Goal: Navigation & Orientation: Understand site structure

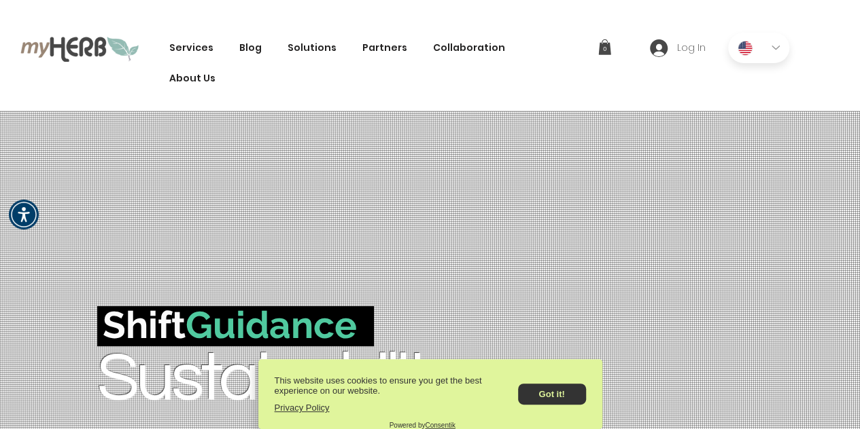
drag, startPoint x: 549, startPoint y: 387, endPoint x: 549, endPoint y: 376, distance: 10.9
click at [550, 384] on button "Got it!" at bounding box center [552, 394] width 68 height 21
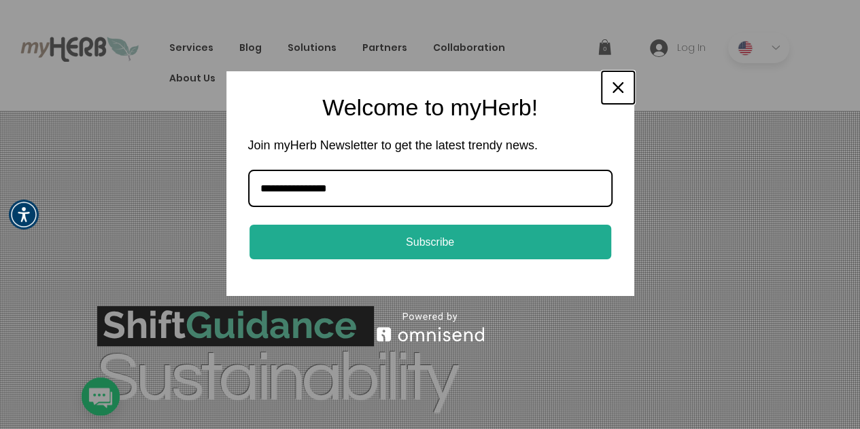
click at [622, 85] on icon "close icon" at bounding box center [617, 87] width 11 height 11
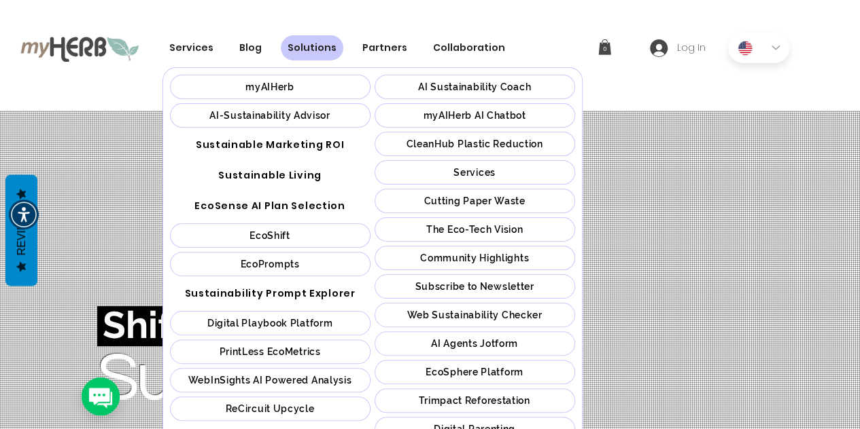
click at [300, 58] on div "Solutions" at bounding box center [312, 47] width 63 height 25
click at [285, 79] on link "myAIHerb" at bounding box center [270, 87] width 200 height 24
click at [450, 85] on span "AI Sustainability Coach" at bounding box center [474, 87] width 113 height 11
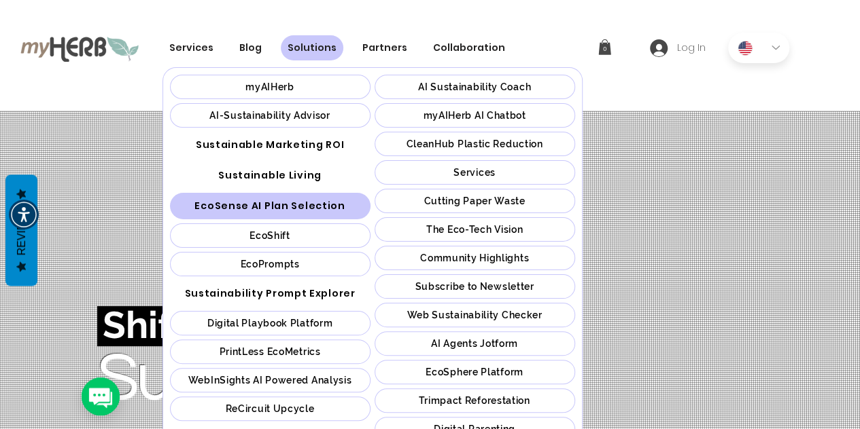
click at [283, 211] on span "EcoSense AI Plan Selection" at bounding box center [269, 206] width 150 height 14
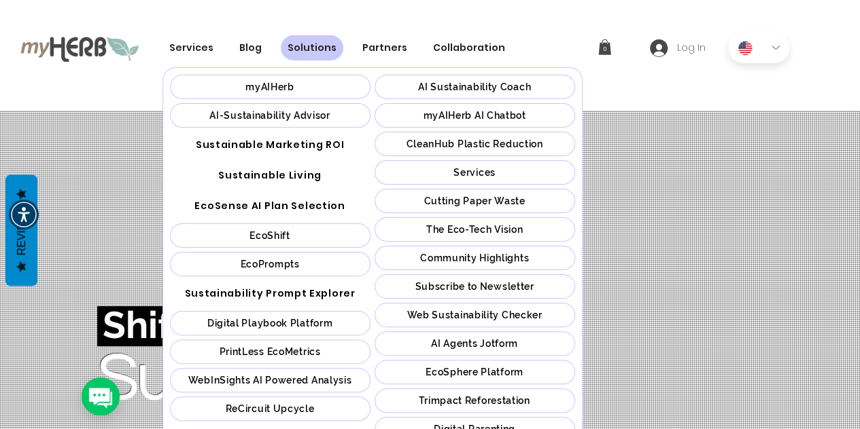
click at [493, 368] on span "EcoSphere Platform" at bounding box center [474, 372] width 98 height 11
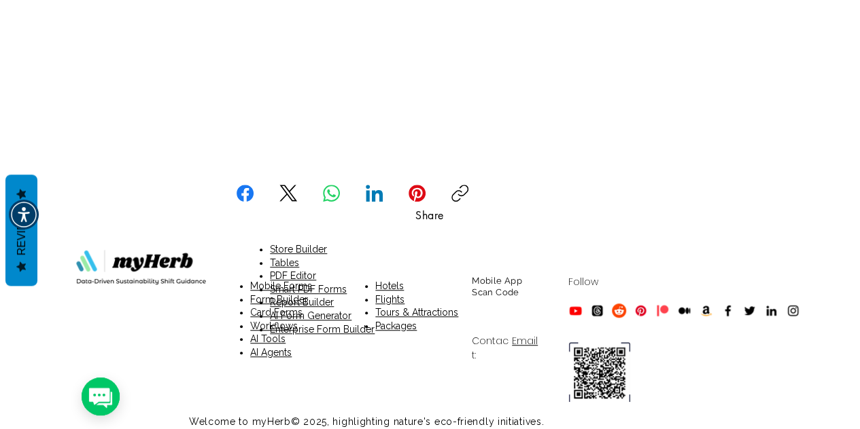
scroll to position [336, 0]
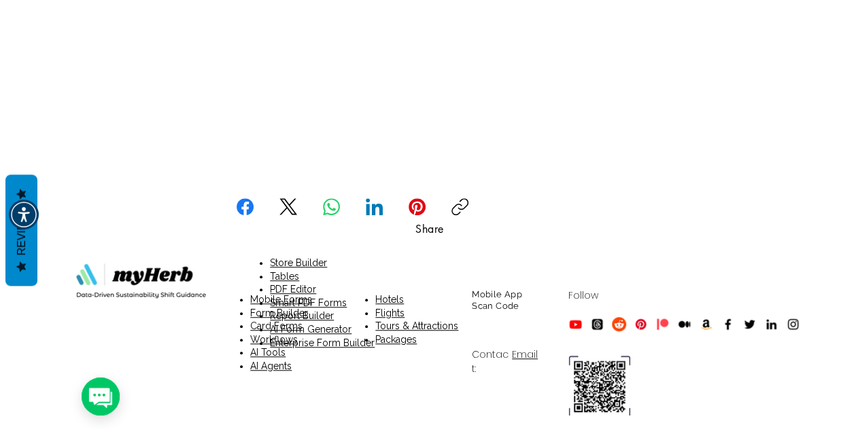
click at [493, 294] on span "Mobile App Scan Code" at bounding box center [497, 300] width 50 height 22
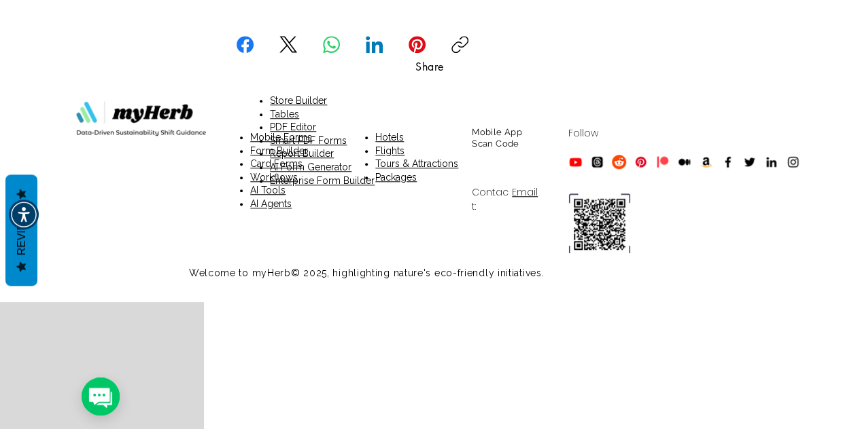
scroll to position [497, 0]
click at [489, 143] on span "Mobile App Scan Code" at bounding box center [497, 139] width 50 height 22
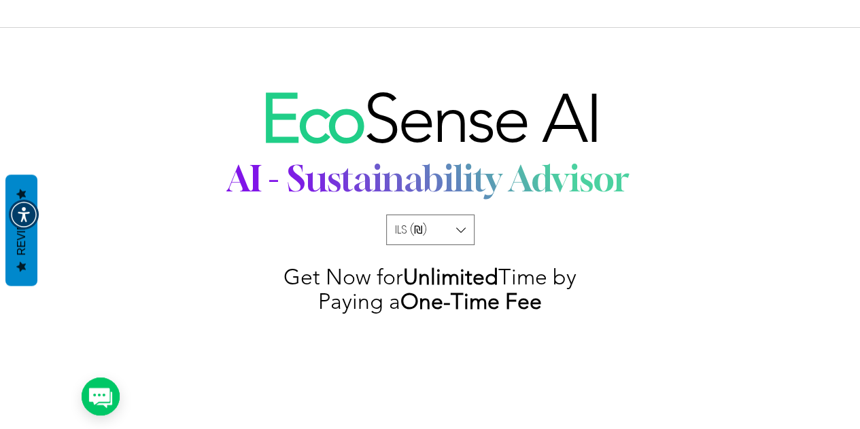
scroll to position [78, 0]
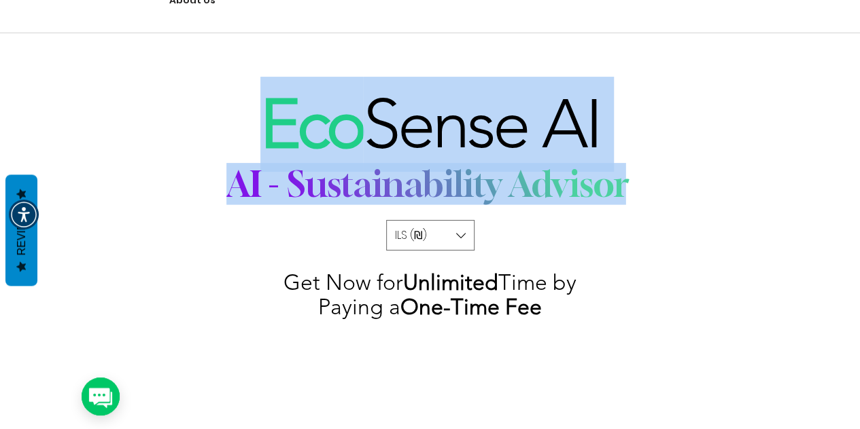
drag, startPoint x: 275, startPoint y: 113, endPoint x: 632, endPoint y: 186, distance: 364.7
click at [632, 186] on div "Eco Sense AI AI - Sustainability Advisor AI - Sustainability Advisor AI - Susta…" at bounding box center [430, 253] width 860 height 440
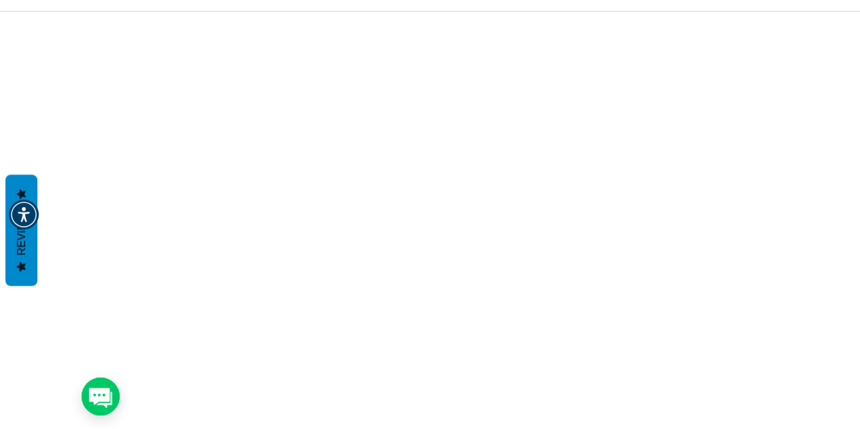
scroll to position [88, 0]
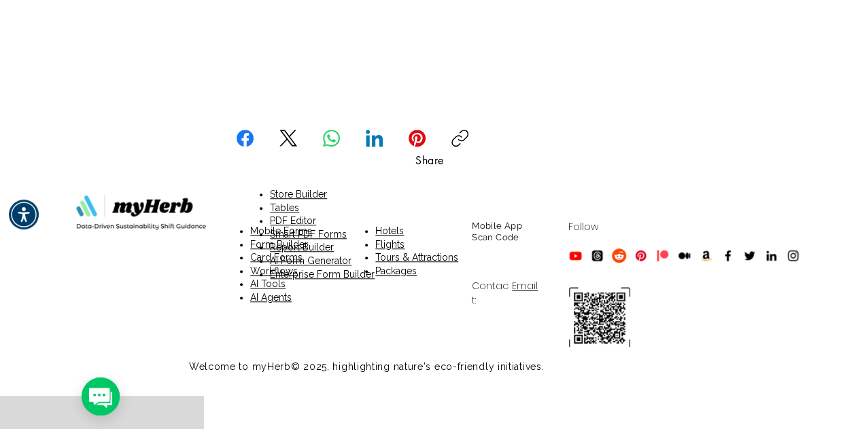
scroll to position [439, 0]
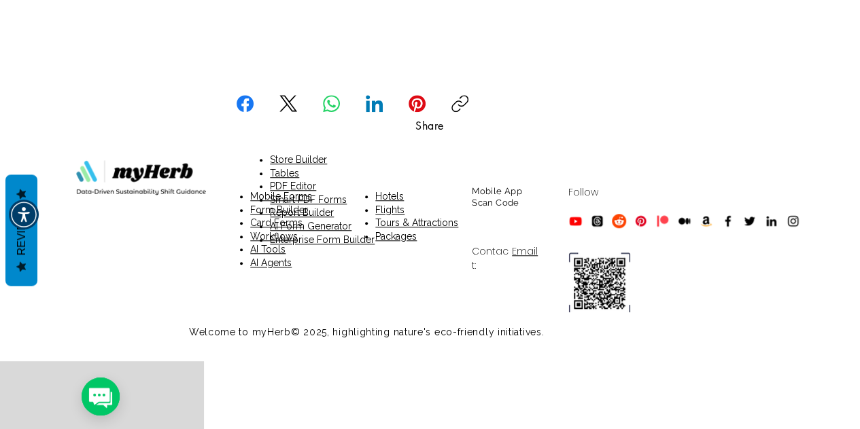
click at [472, 202] on span "Mobile App Scan Code" at bounding box center [497, 197] width 50 height 22
click at [485, 194] on span "Mobile App Scan Code" at bounding box center [497, 197] width 50 height 22
click at [488, 191] on span "Mobile App Scan Code" at bounding box center [497, 197] width 50 height 22
